Goal: Use online tool/utility: Utilize a website feature to perform a specific function

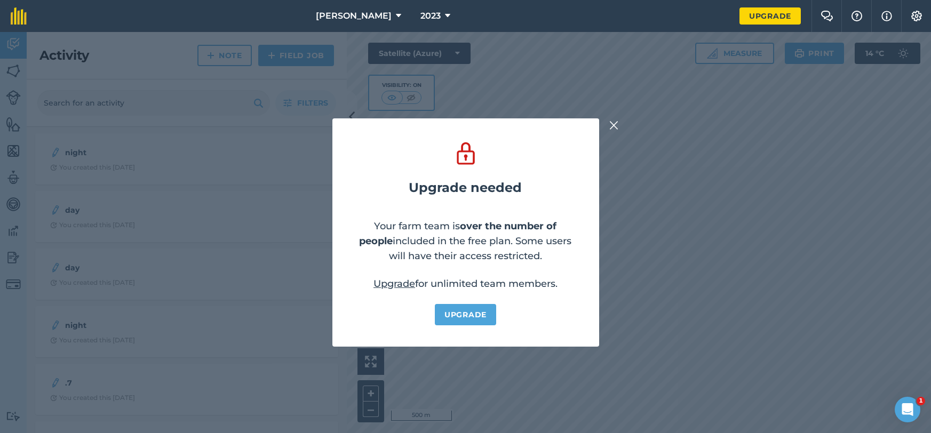
click at [615, 123] on img at bounding box center [614, 125] width 10 height 13
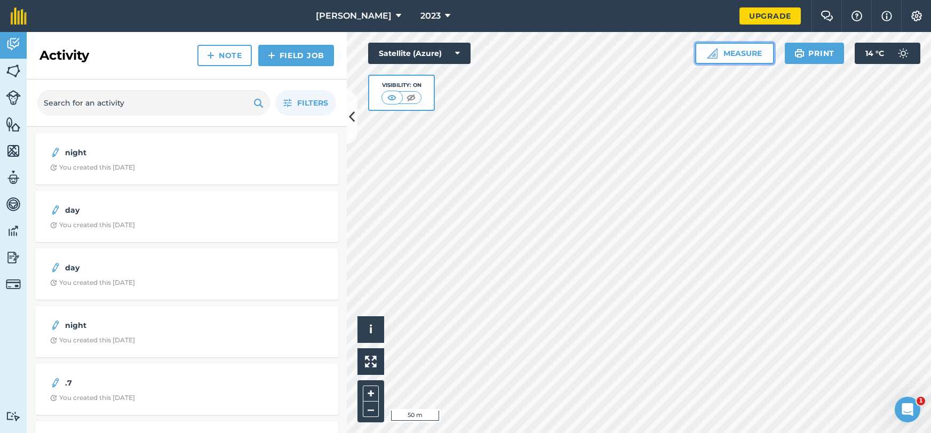
click at [729, 50] on button "Measure" at bounding box center [734, 53] width 79 height 21
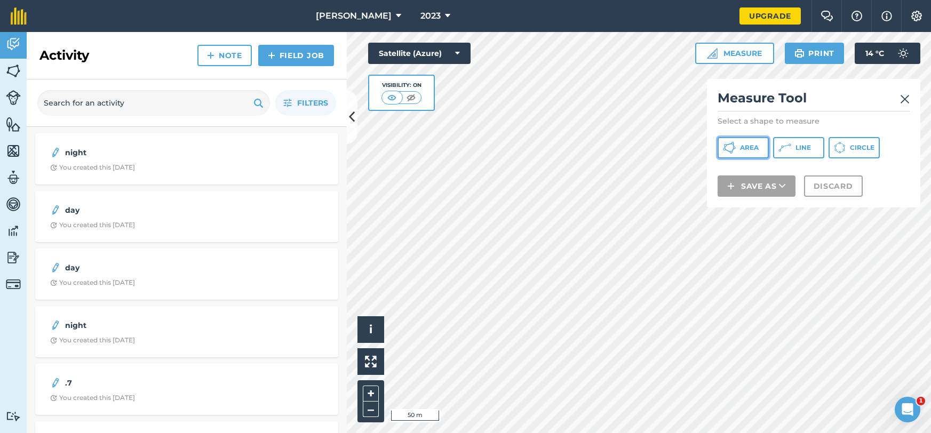
click at [757, 148] on span "Area" at bounding box center [749, 148] width 19 height 9
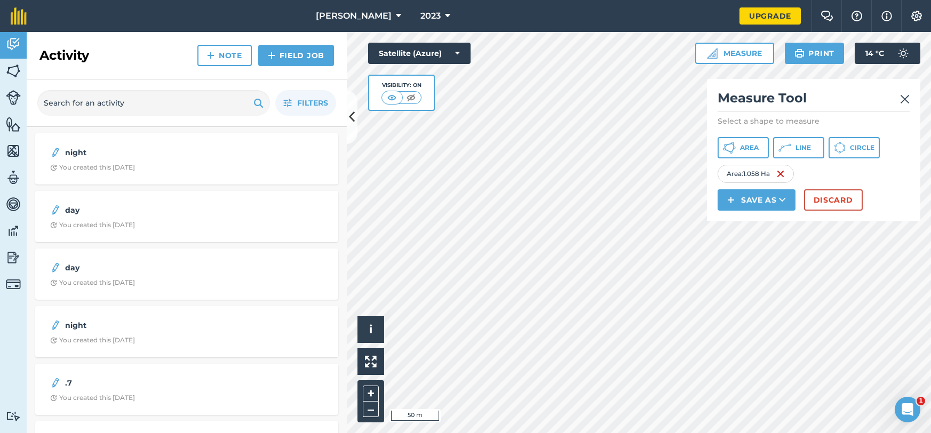
click at [905, 97] on img at bounding box center [905, 99] width 10 height 13
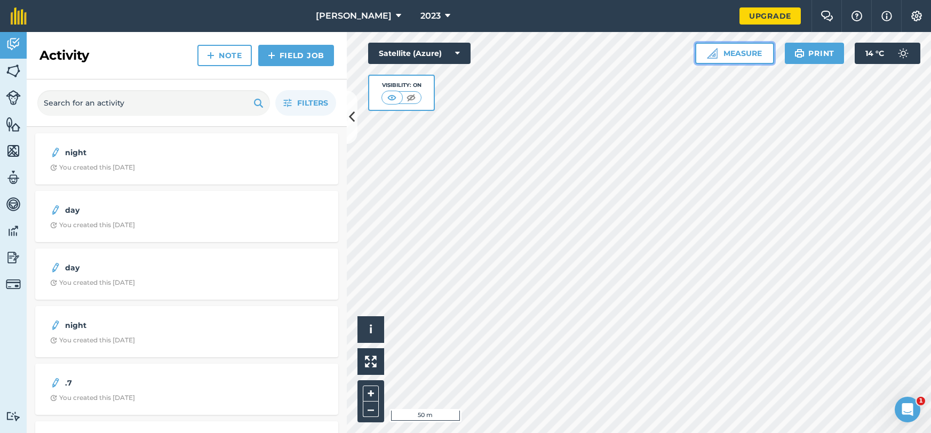
click at [739, 54] on button "Measure" at bounding box center [734, 53] width 79 height 21
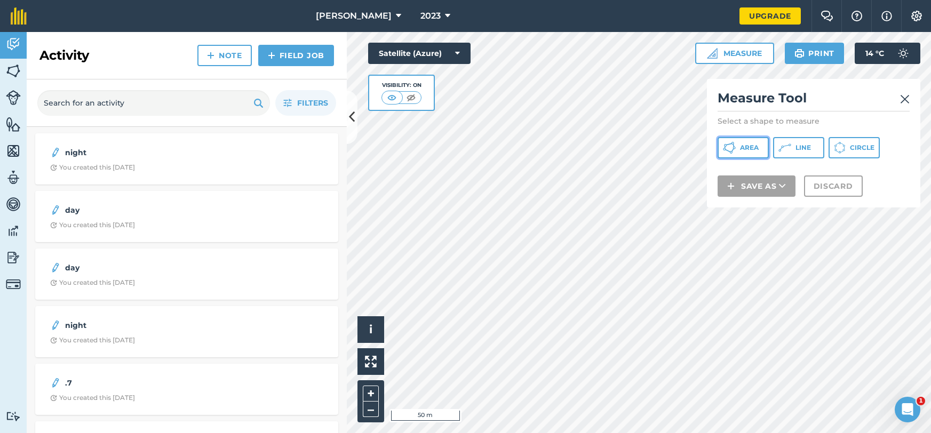
click at [755, 152] on span "Area" at bounding box center [749, 148] width 19 height 9
click at [708, 170] on div "Measure Tool Select a shape to measure Area Line Circle Save as Discard" at bounding box center [813, 143] width 213 height 129
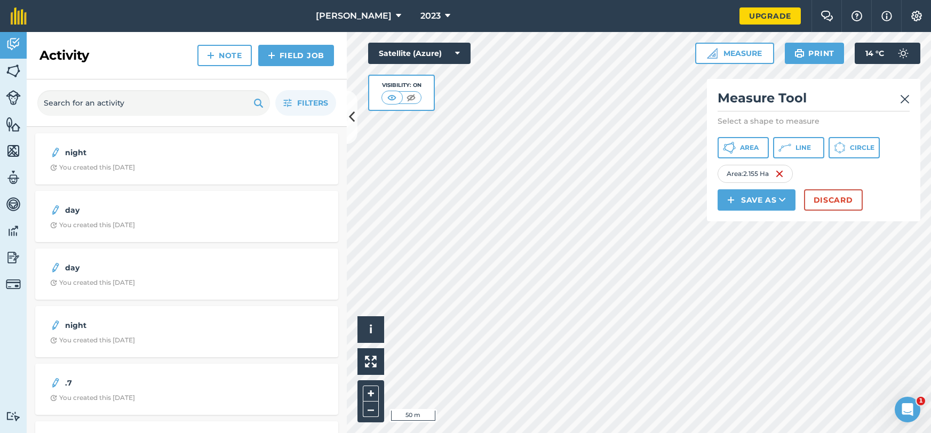
click at [904, 97] on img at bounding box center [905, 99] width 10 height 13
